Goal: Go to known website: Access a specific website the user already knows

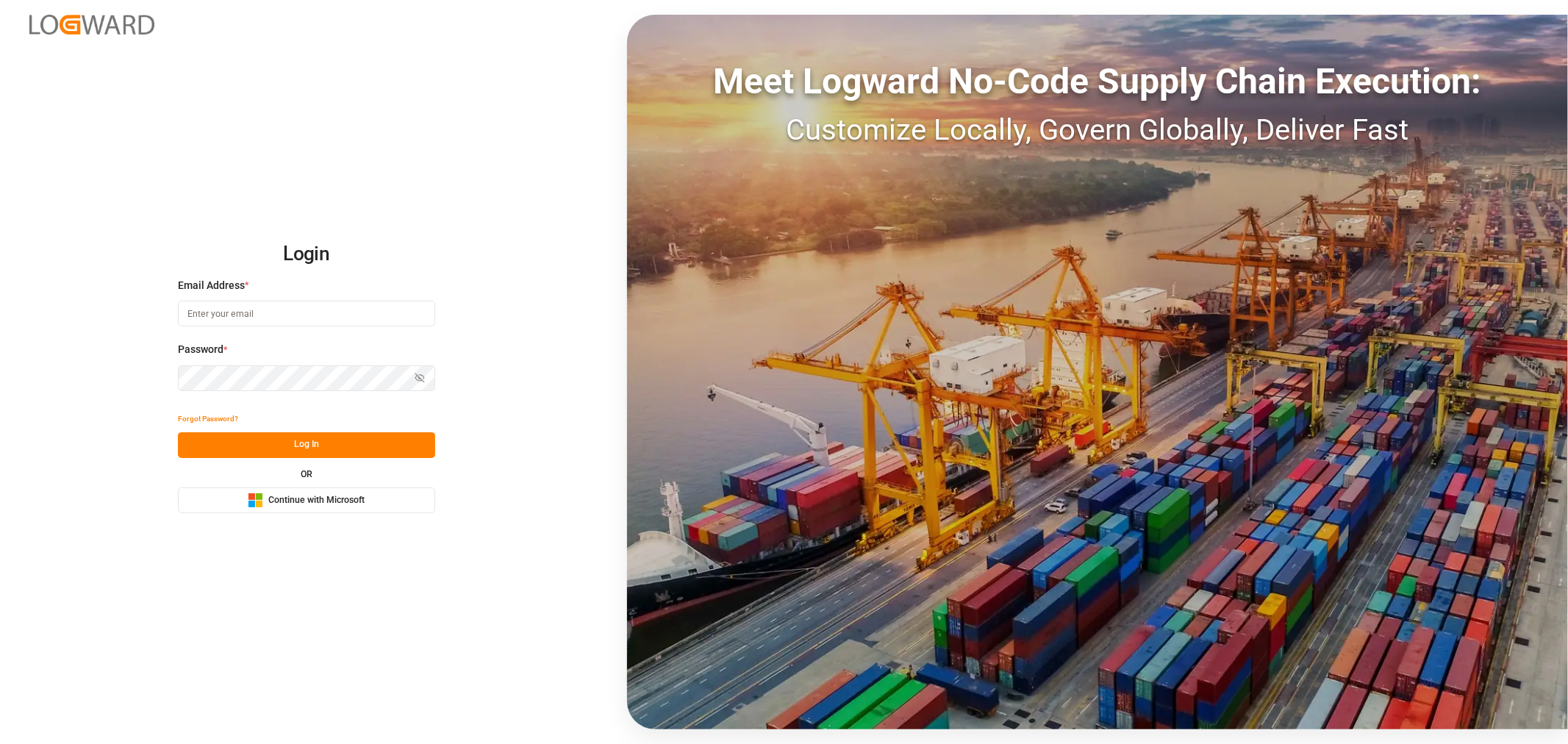
click at [289, 498] on span "Continue with Microsoft" at bounding box center [317, 500] width 97 height 13
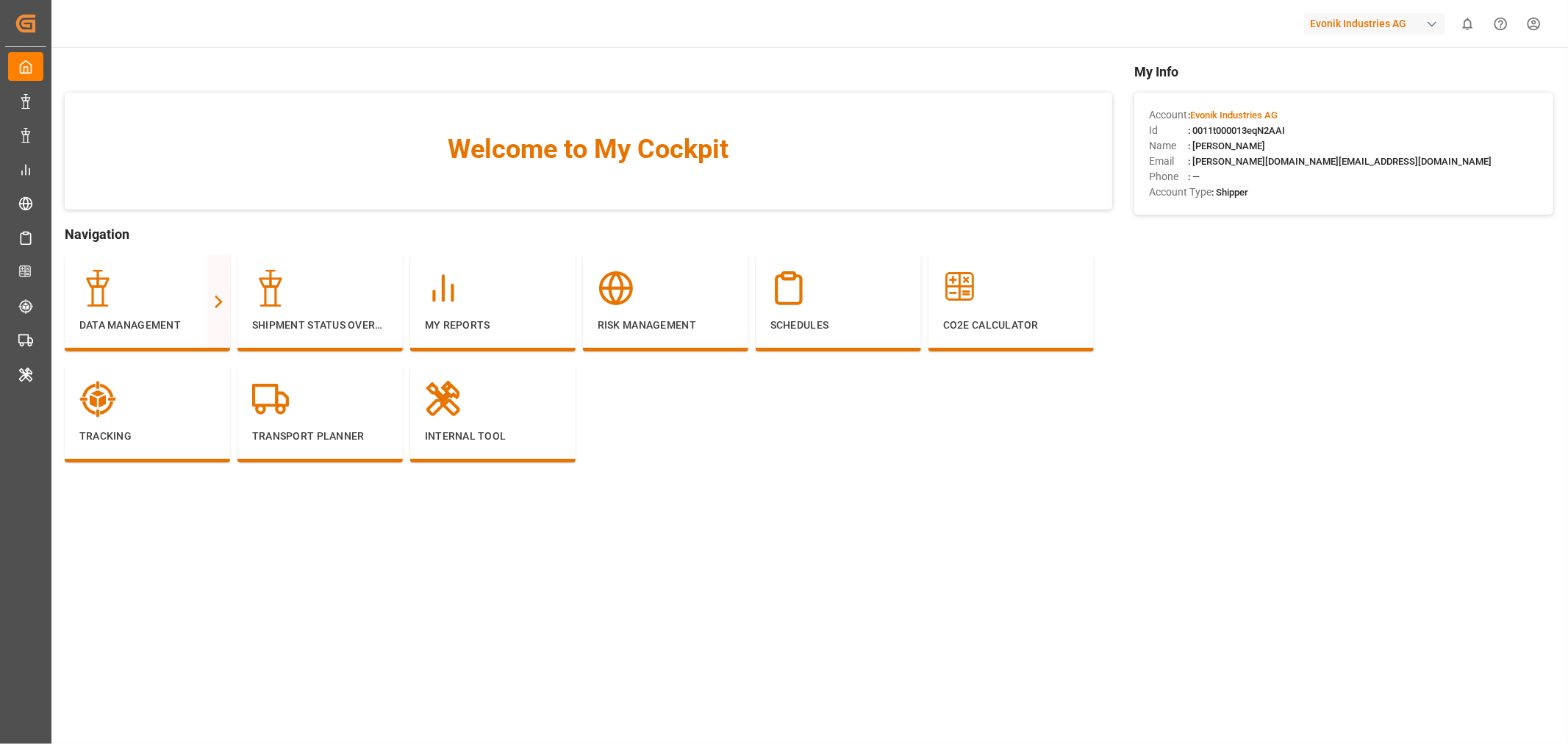
click at [1430, 25] on div "button" at bounding box center [1432, 25] width 15 height 15
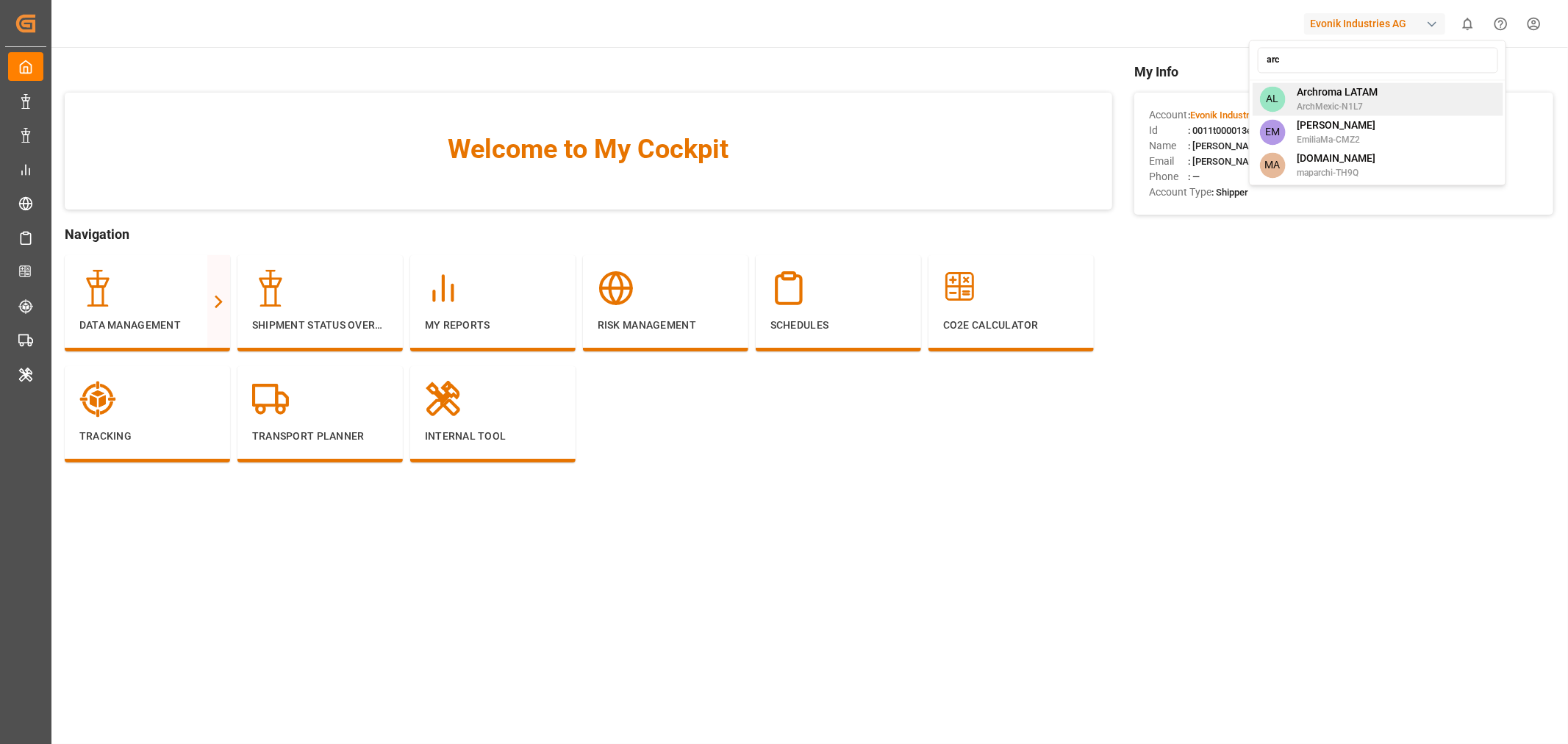
type input "arc"
click at [1370, 86] on span "Archroma LATAM" at bounding box center [1337, 92] width 81 height 16
